Goal: Transaction & Acquisition: Download file/media

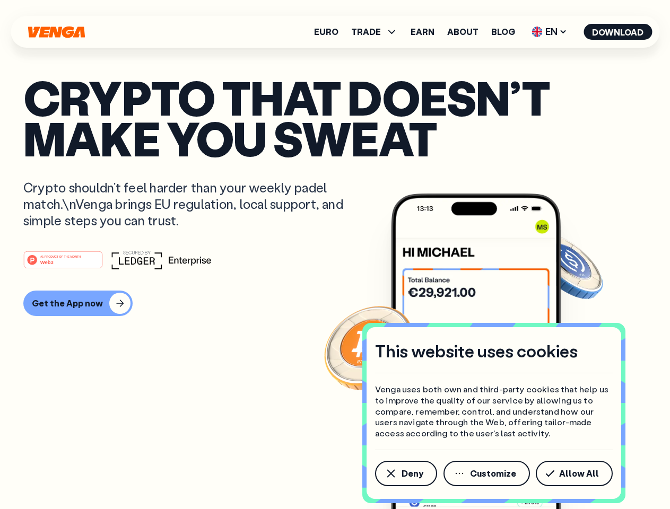
click at [335, 255] on div "#1 PRODUCT OF THE MONTH Web3" at bounding box center [334, 259] width 623 height 19
click at [405, 474] on span "Deny" at bounding box center [412, 473] width 22 height 8
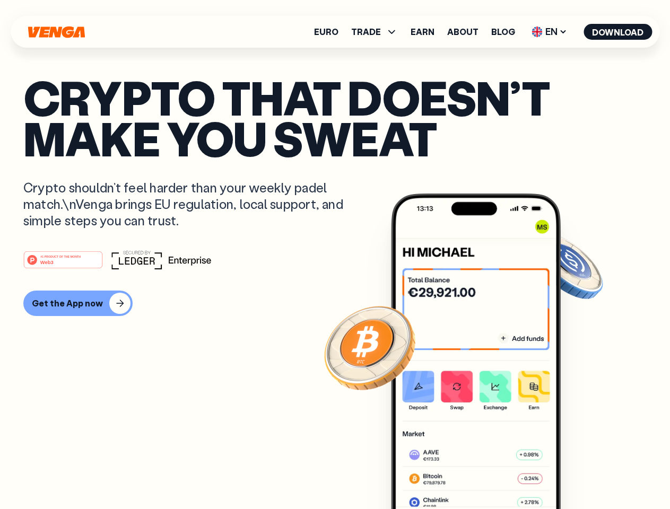
click at [487, 474] on img at bounding box center [476, 371] width 170 height 355
click at [576, 474] on article "Crypto that doesn’t make you sweat Crypto shouldn’t feel harder than your weekl…" at bounding box center [334, 276] width 623 height 398
click at [378, 32] on span "TRADE" at bounding box center [366, 32] width 30 height 8
click at [549, 32] on span "EN" at bounding box center [549, 31] width 43 height 17
click at [618, 32] on button "Download" at bounding box center [617, 32] width 68 height 16
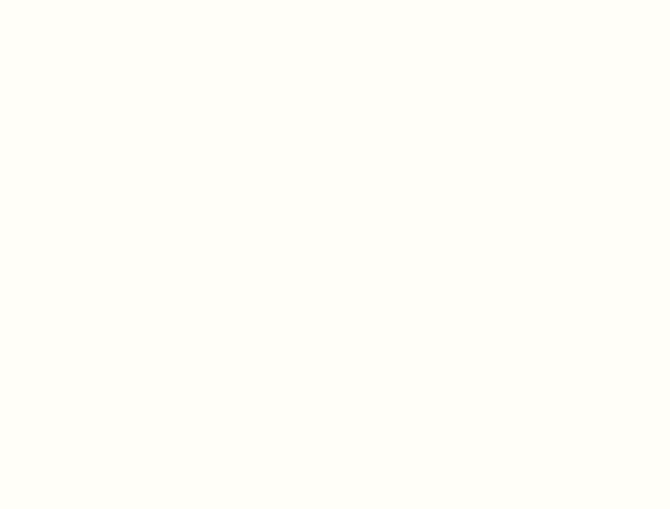
click at [335, 0] on html "This website uses cookies Venga uses both own and third-party cookies that help…" at bounding box center [335, 0] width 670 height 0
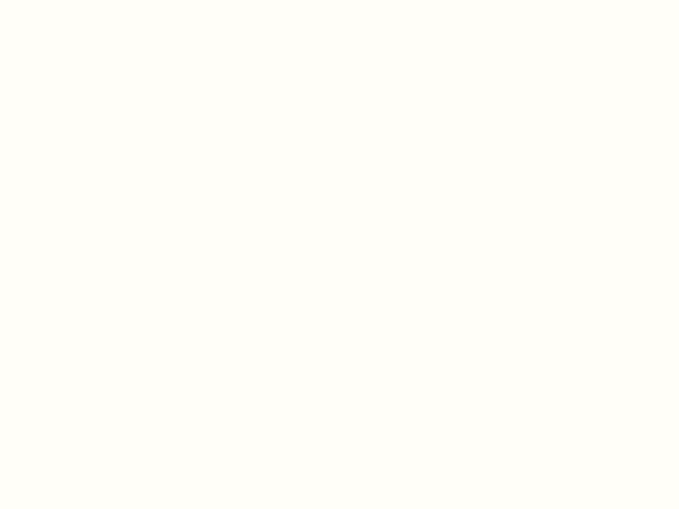
click at [76, 0] on html "This website uses cookies Venga uses both own and third-party cookies that help…" at bounding box center [339, 0] width 679 height 0
click at [65, 0] on html "This website uses cookies Venga uses both own and third-party cookies that help…" at bounding box center [339, 0] width 679 height 0
